Goal: Navigation & Orientation: Find specific page/section

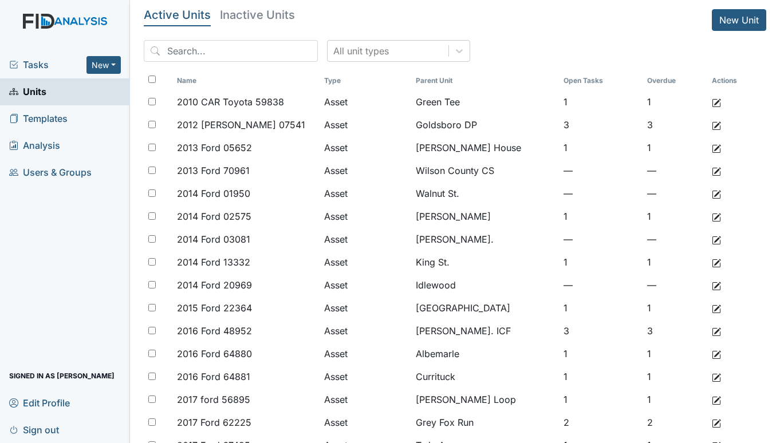
click at [42, 63] on span "Tasks" at bounding box center [47, 65] width 77 height 14
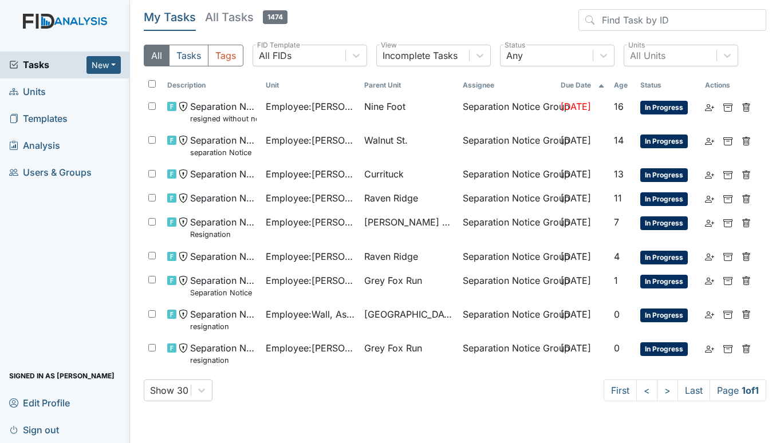
click at [29, 89] on span "Units" at bounding box center [27, 92] width 37 height 18
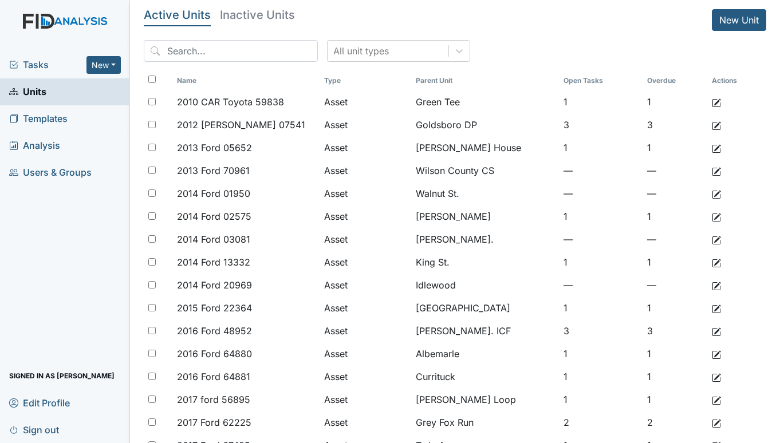
click at [33, 56] on div "Tasks New Form Inspection Document Bundle" at bounding box center [65, 65] width 130 height 27
click at [38, 58] on span "Tasks" at bounding box center [47, 65] width 77 height 14
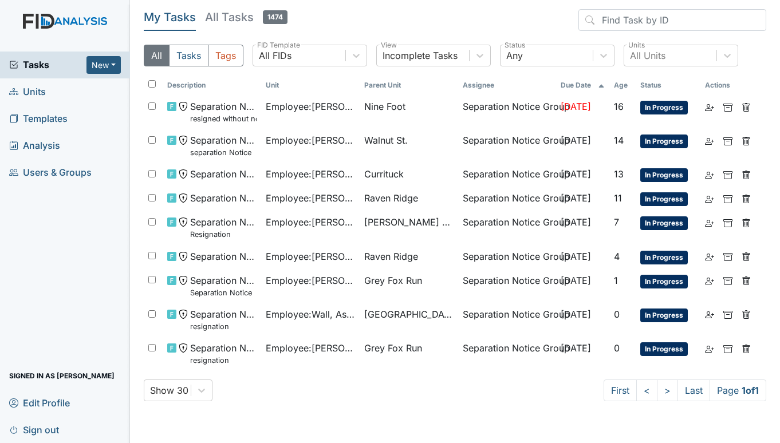
click at [41, 88] on span "Units" at bounding box center [27, 92] width 37 height 18
